Goal: Information Seeking & Learning: Learn about a topic

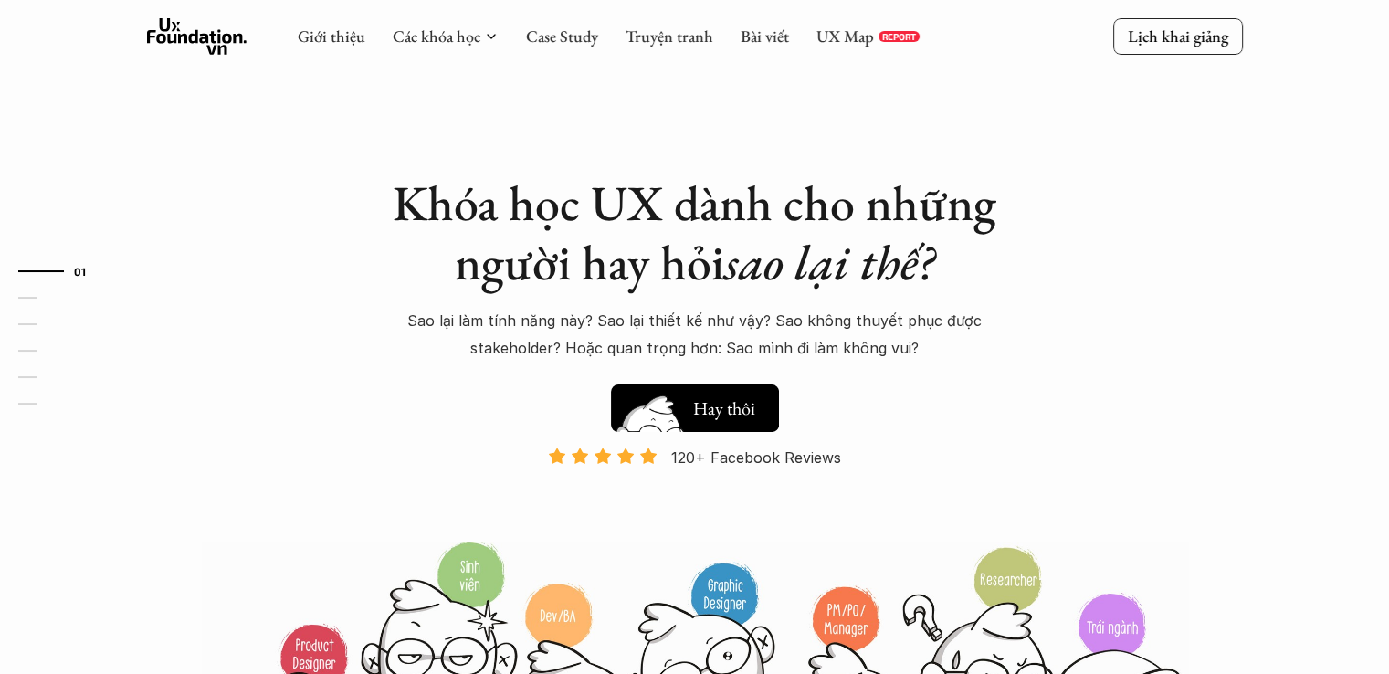
click at [669, 406] on img at bounding box center [651, 436] width 98 height 83
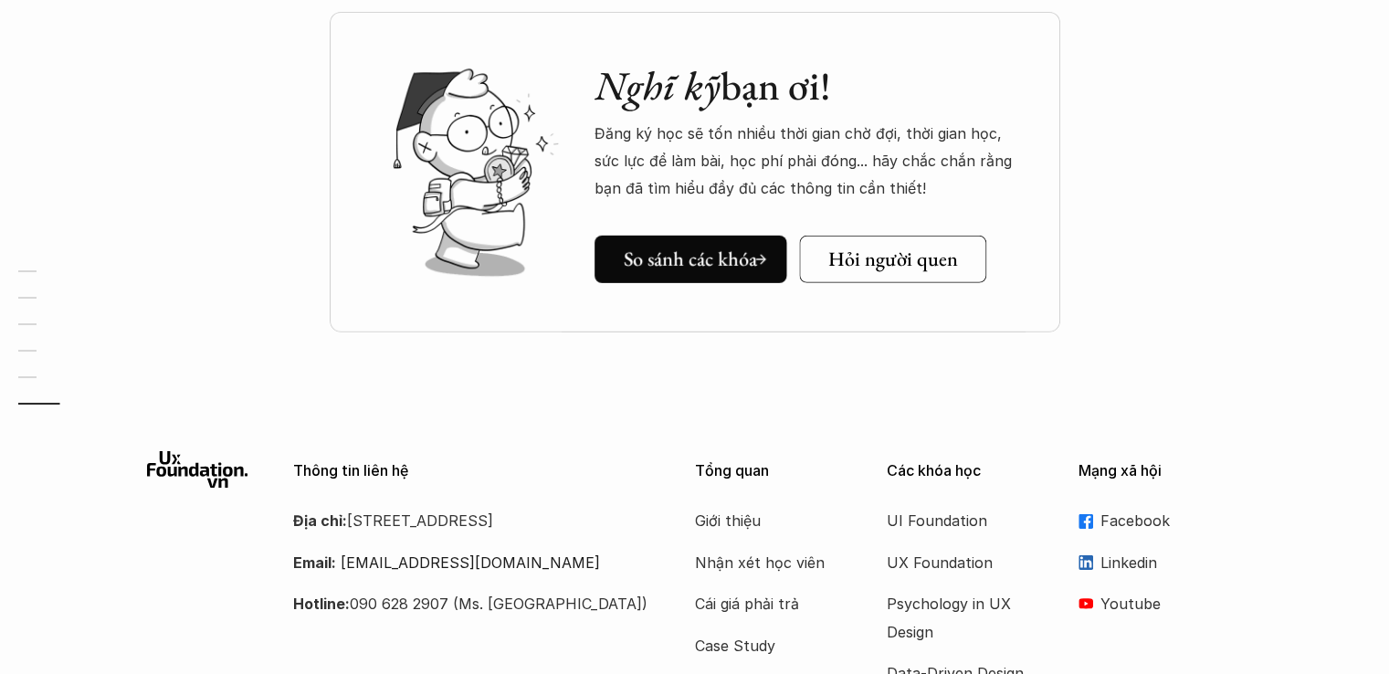
scroll to position [5714, 0]
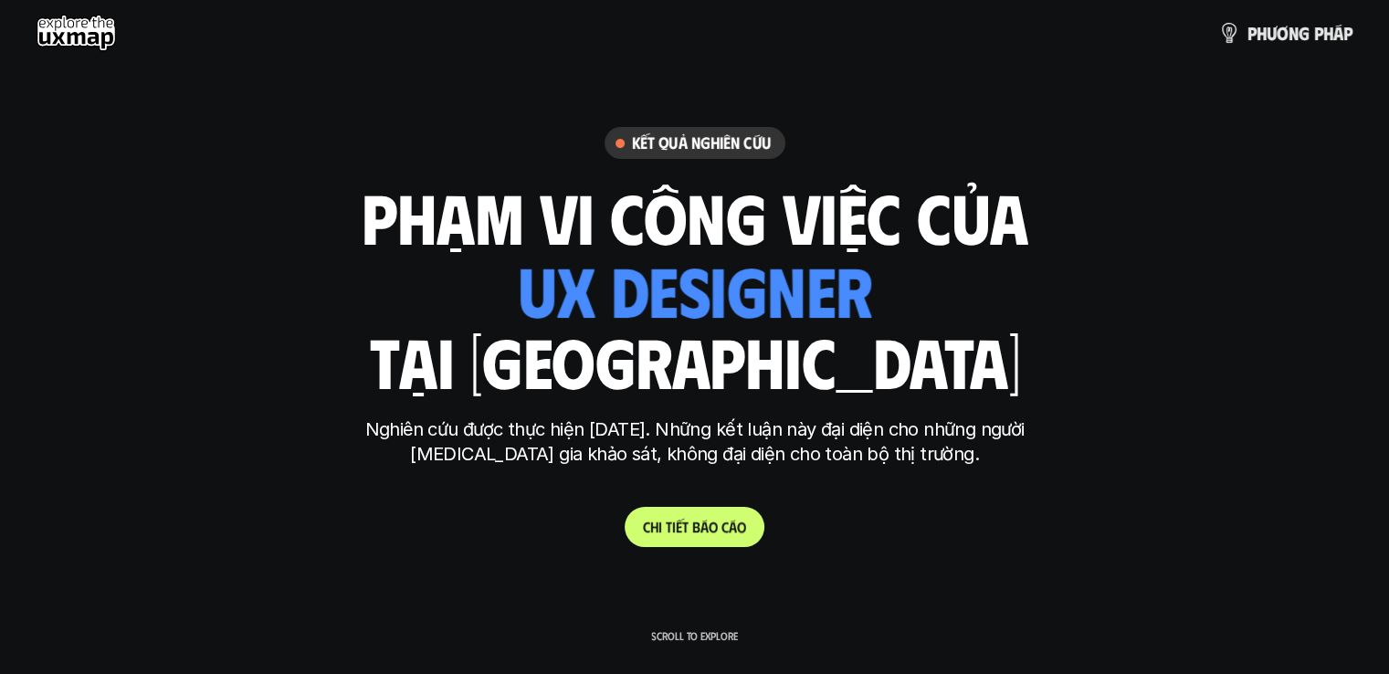
click at [661, 520] on p "C h i t i ế t b á o c á o" at bounding box center [694, 526] width 103 height 17
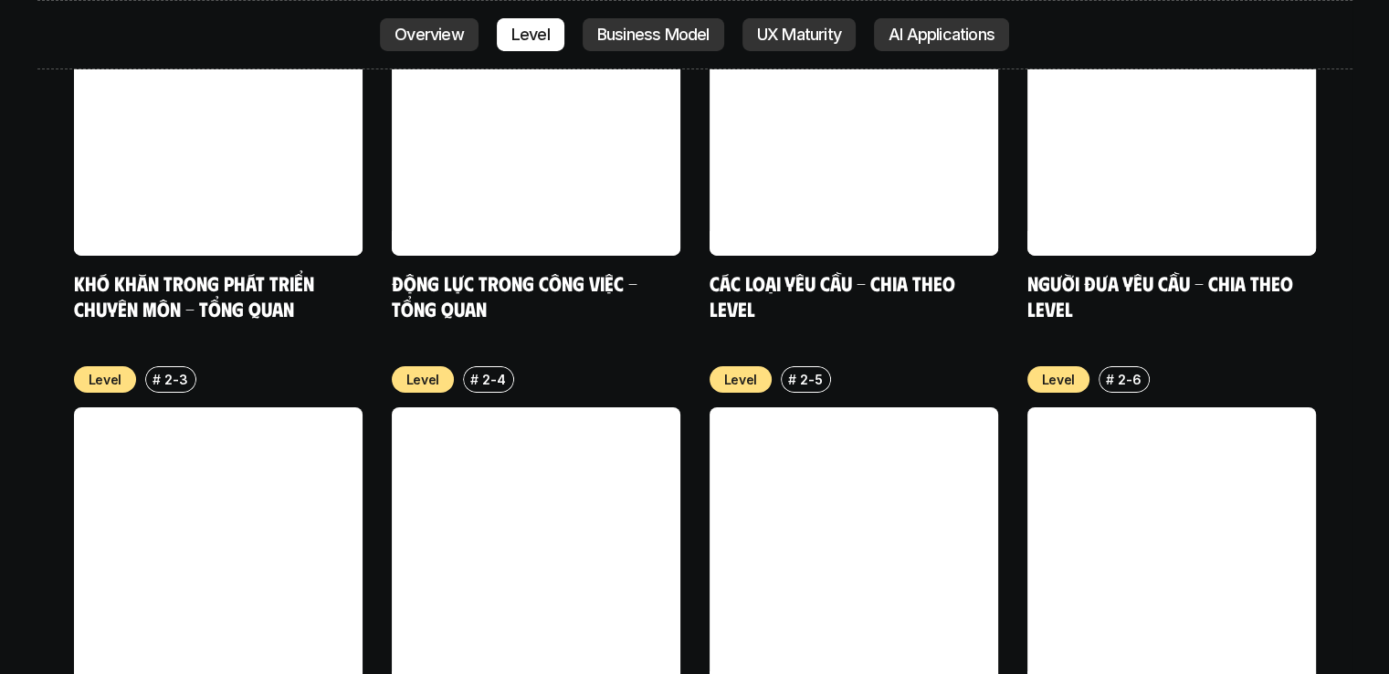
scroll to position [6508, 0]
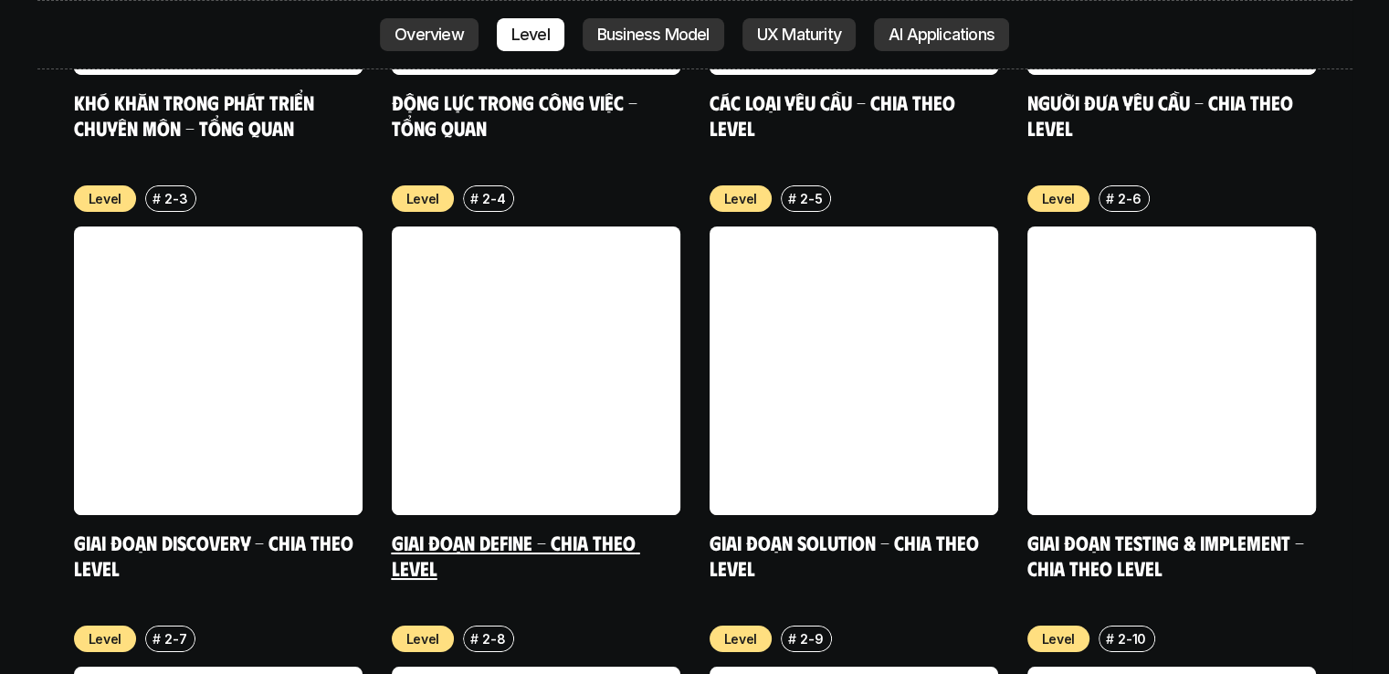
click at [638, 226] on link at bounding box center [536, 370] width 289 height 289
